Goal: Information Seeking & Learning: Learn about a topic

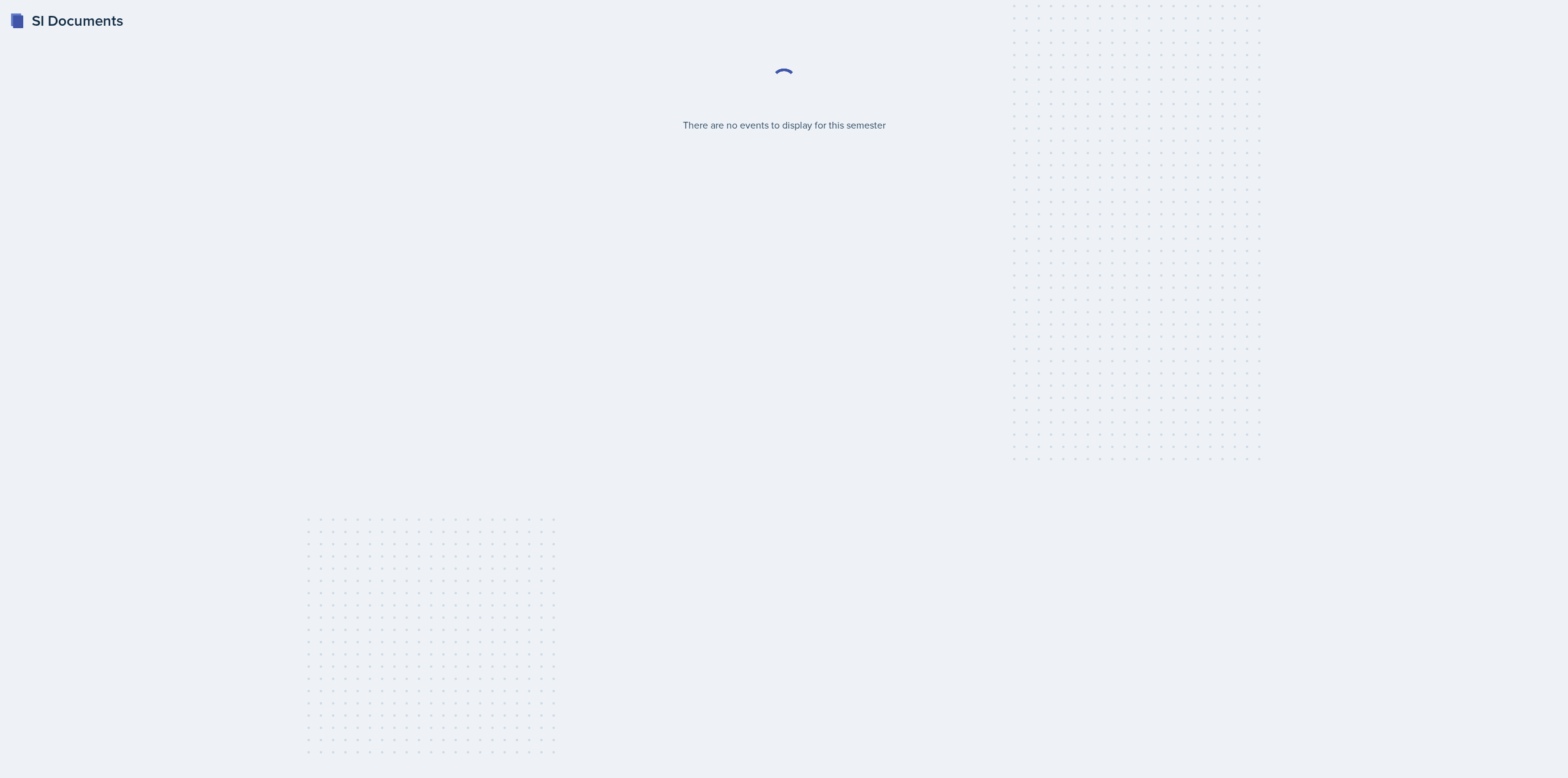
select select "2bed604d-1099-4043-b1bc-2365e8740244"
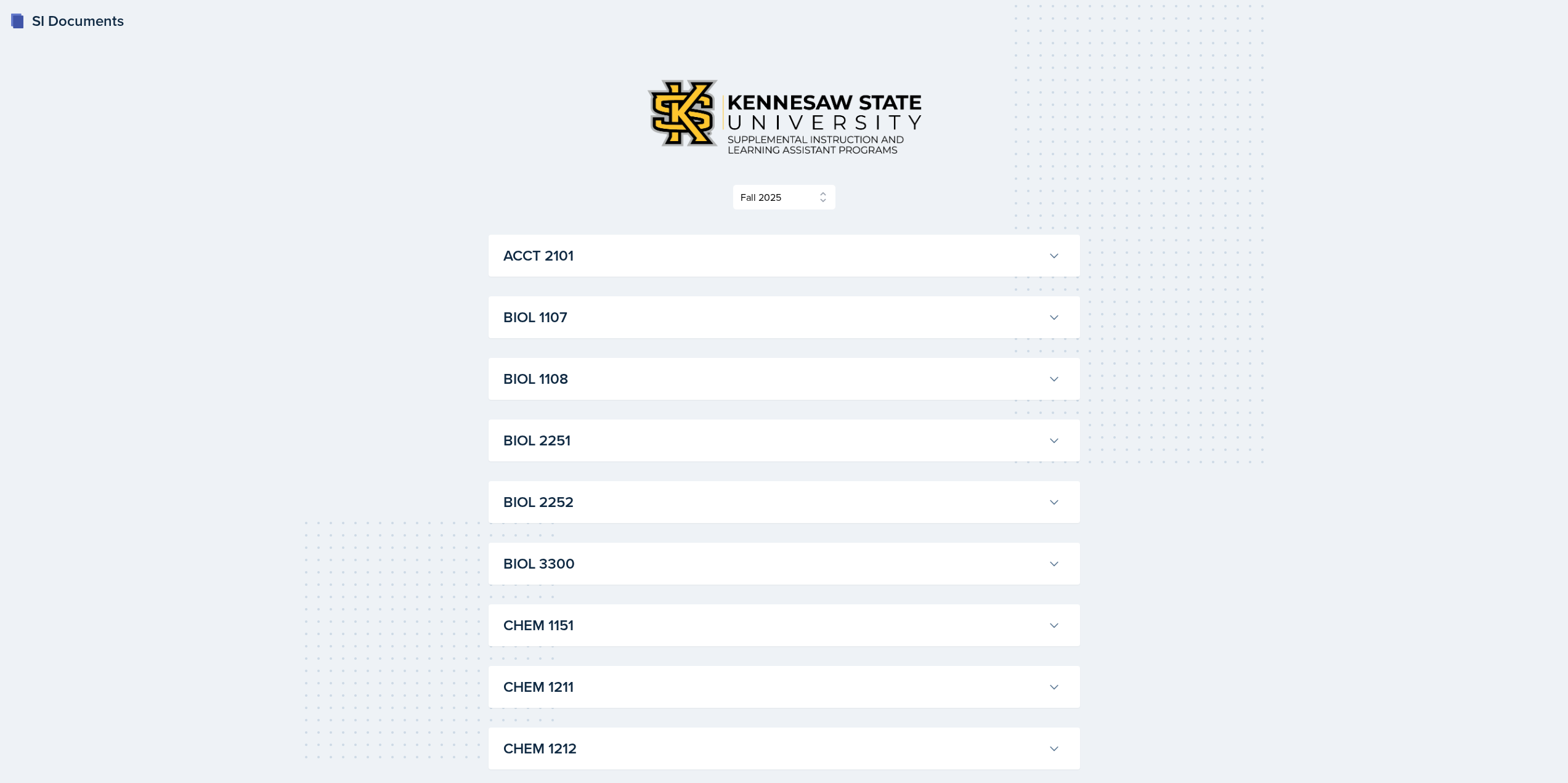
click at [597, 310] on h3 "BIOL 1107" at bounding box center [773, 317] width 539 height 22
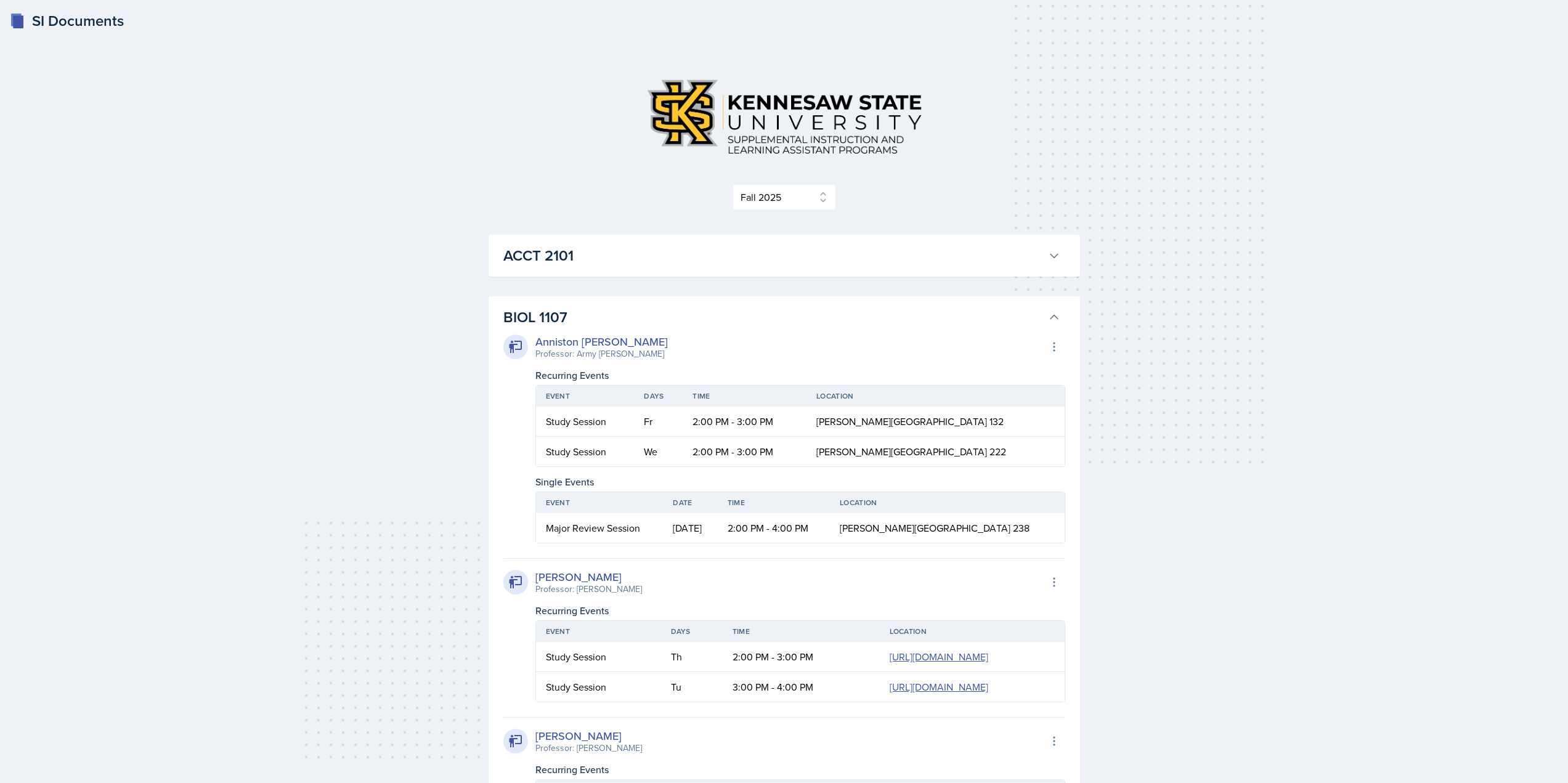
click at [643, 323] on h3 "BIOL 1107" at bounding box center [773, 317] width 539 height 22
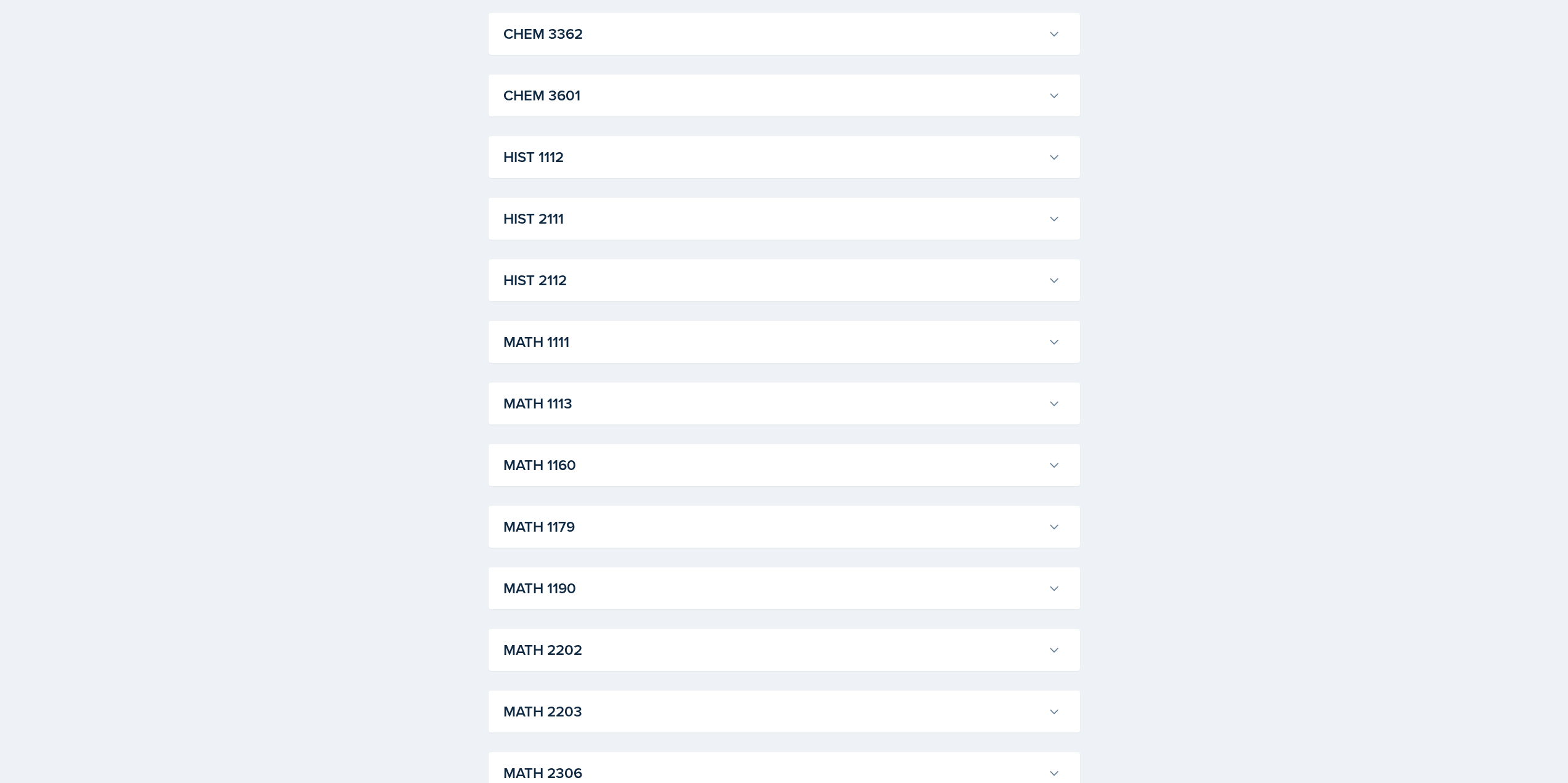
scroll to position [863, 0]
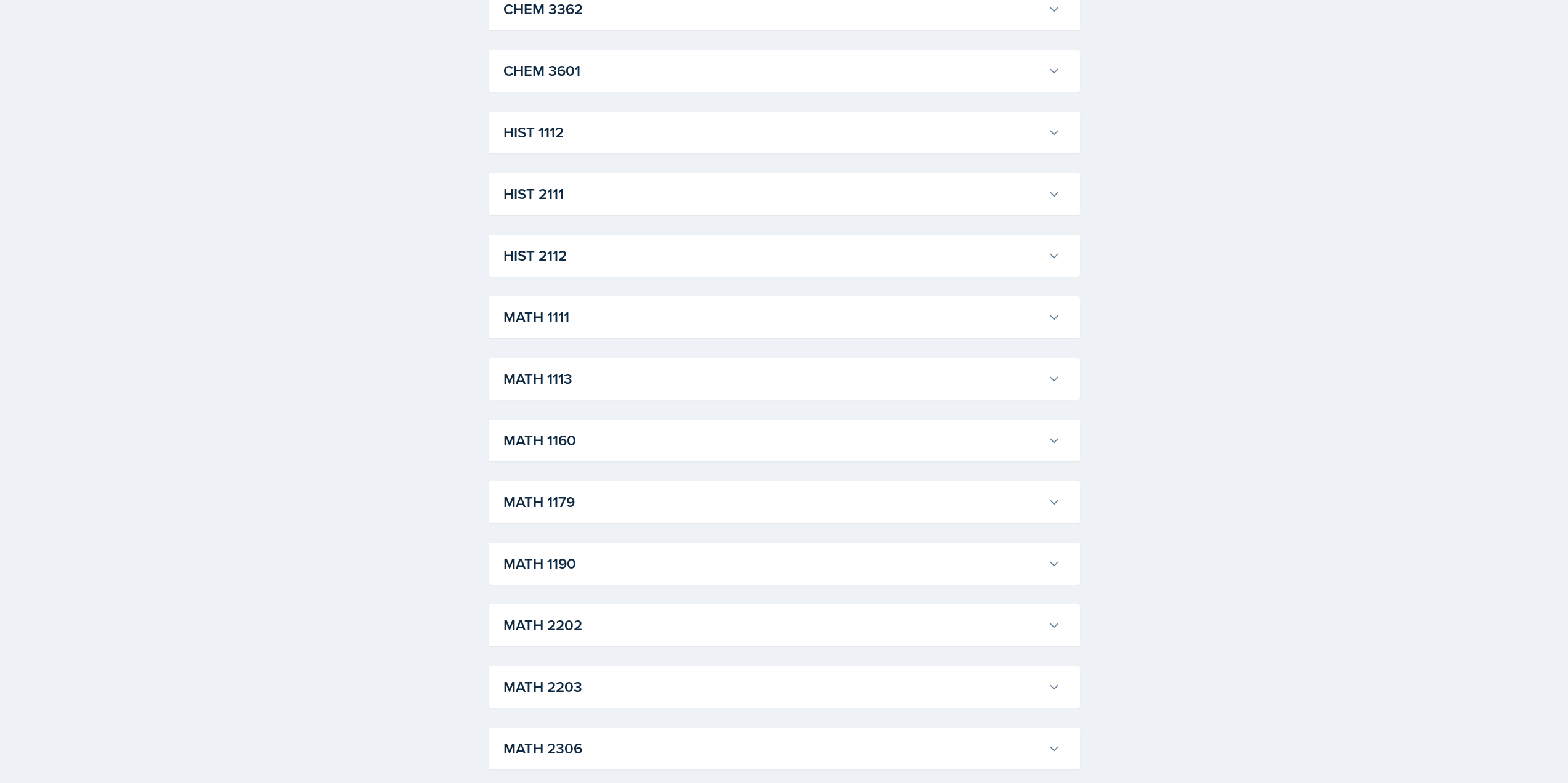
click at [598, 320] on h3 "MATH 1111" at bounding box center [773, 317] width 539 height 22
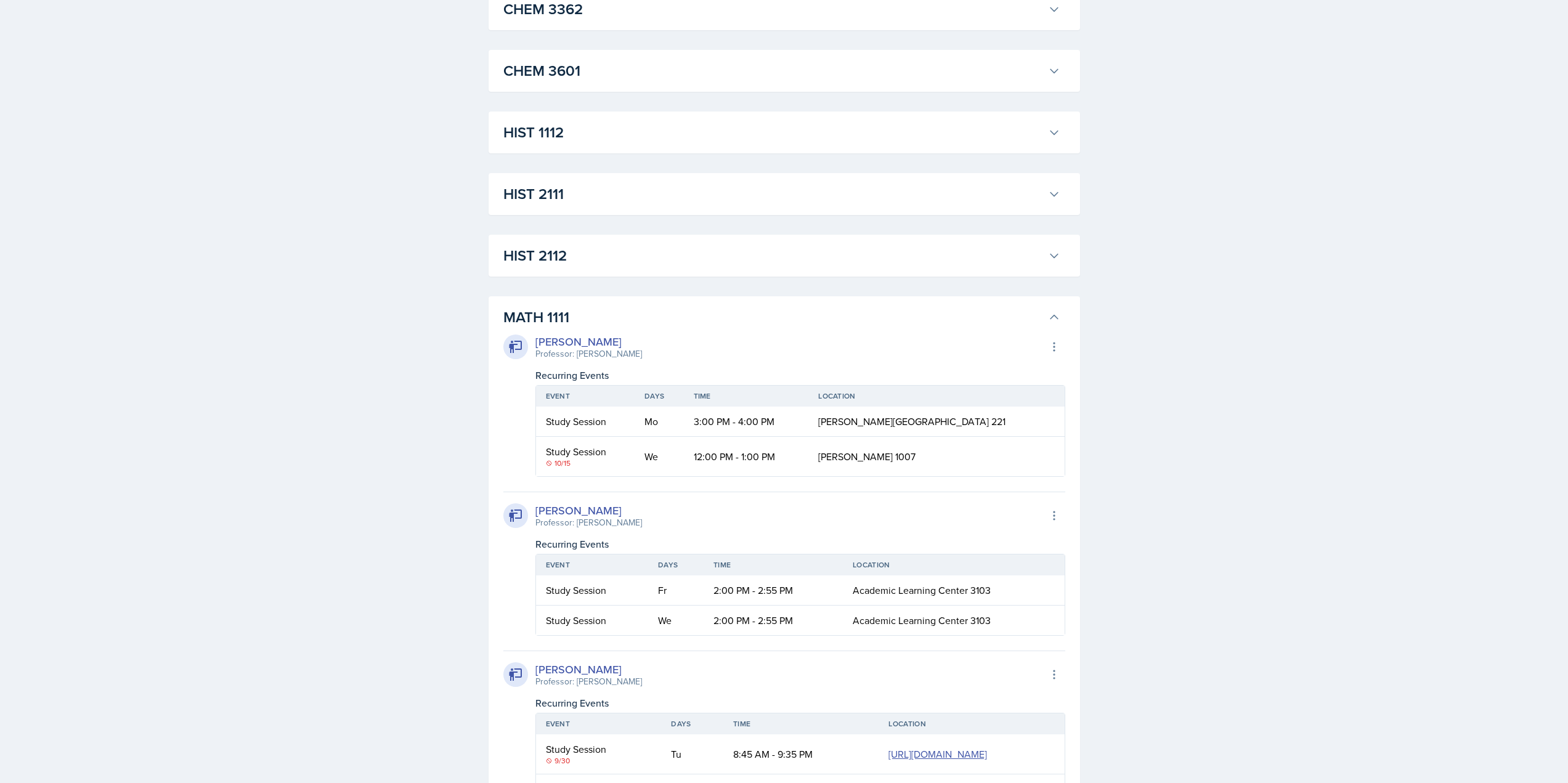
click at [598, 181] on button "HIST 2111" at bounding box center [782, 194] width 562 height 27
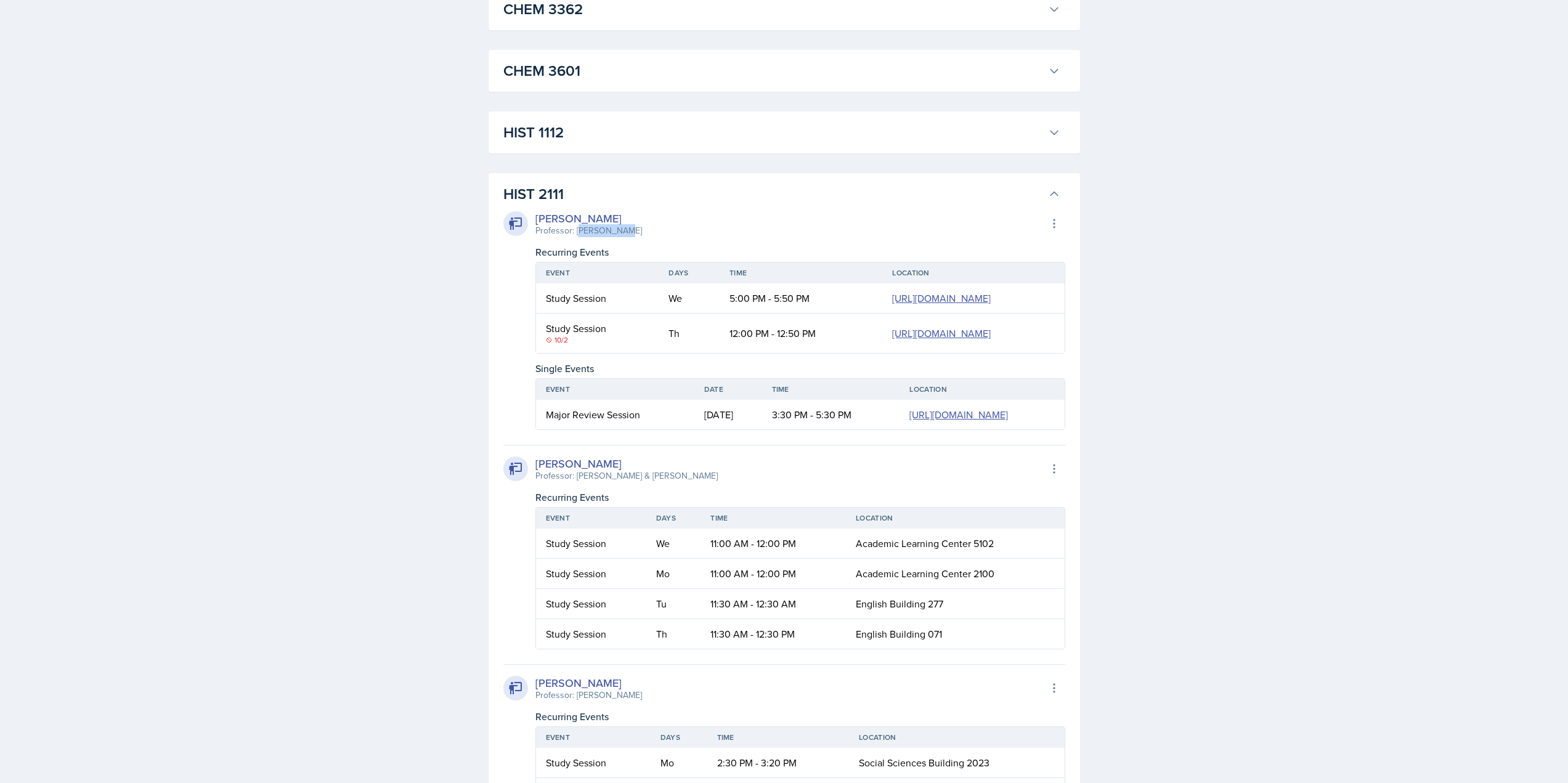
drag, startPoint x: 579, startPoint y: 233, endPoint x: 653, endPoint y: 232, distance: 74.0
click at [653, 232] on div "Amelia Dodson Professor: John Laaman Export to Google Calendar" at bounding box center [784, 223] width 562 height 27
click at [643, 195] on h3 "HIST 2111" at bounding box center [773, 194] width 539 height 22
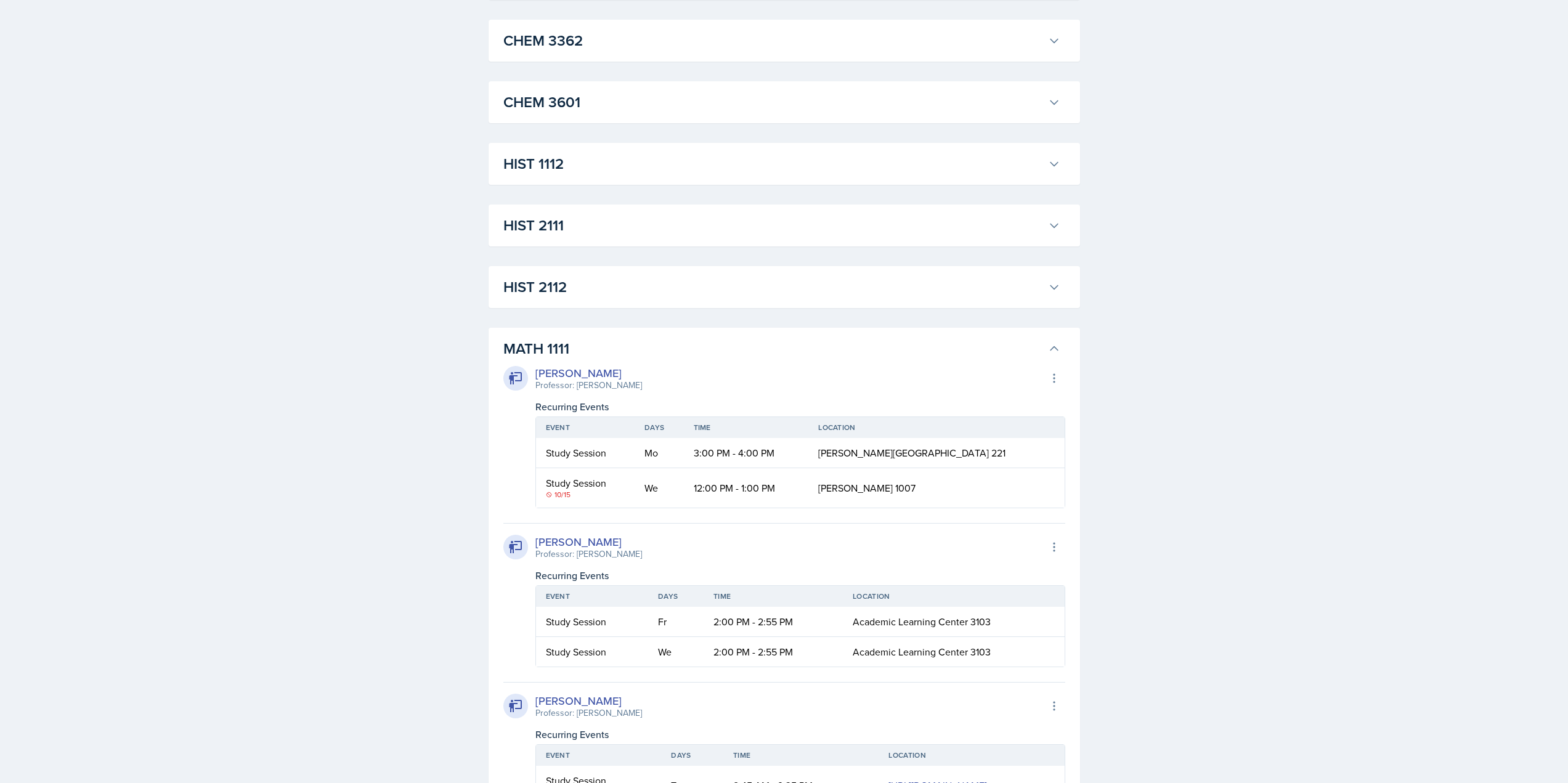
scroll to position [801, 0]
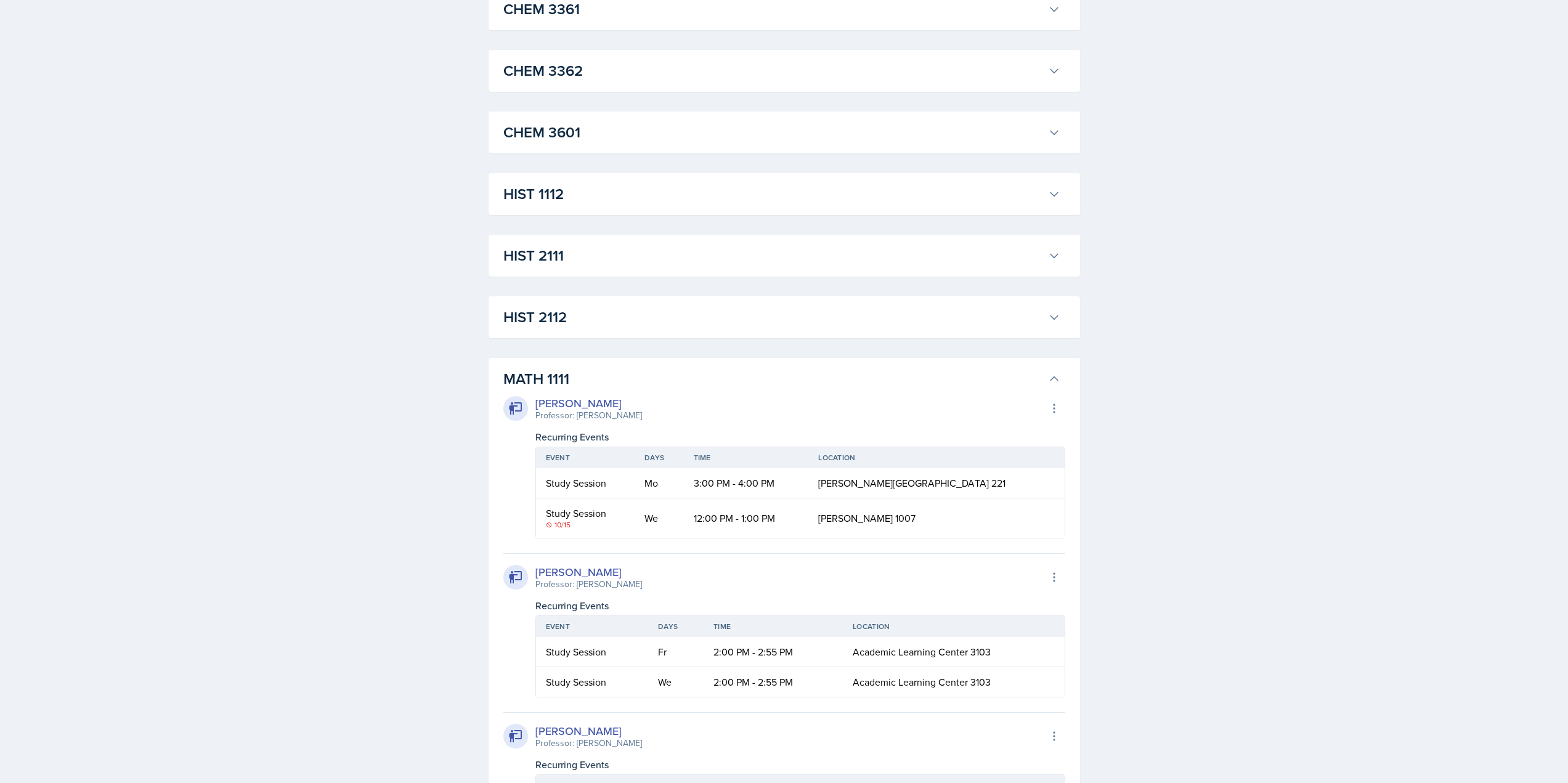
click at [604, 372] on h3 "MATH 1111" at bounding box center [773, 379] width 539 height 22
